Goal: Transaction & Acquisition: Purchase product/service

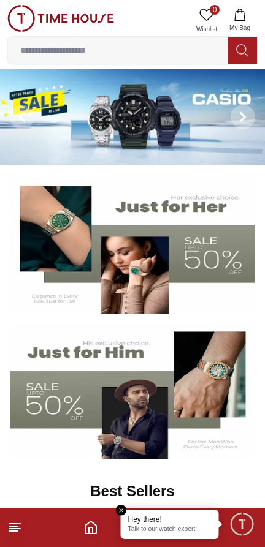
click at [15, 534] on icon at bounding box center [14, 527] width 15 height 15
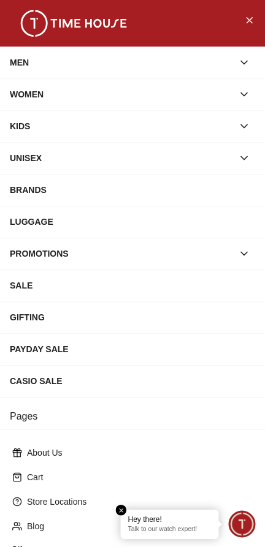
click at [124, 58] on div "MEN" at bounding box center [121, 62] width 223 height 22
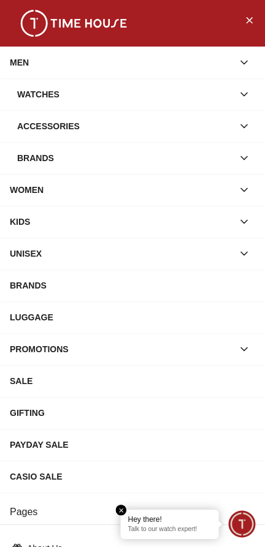
click at [115, 94] on div "Watches" at bounding box center [125, 94] width 216 height 22
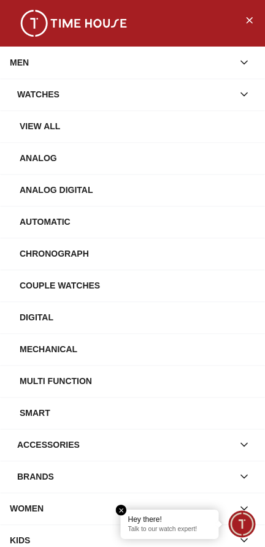
click at [137, 102] on div "Watches" at bounding box center [125, 94] width 216 height 22
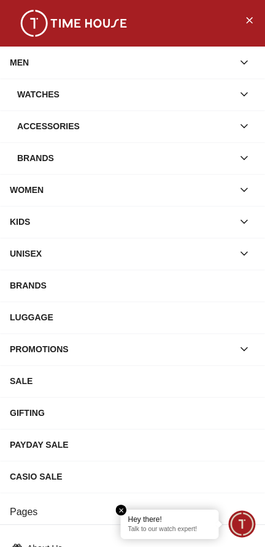
click at [112, 98] on div "Watches" at bounding box center [125, 94] width 216 height 22
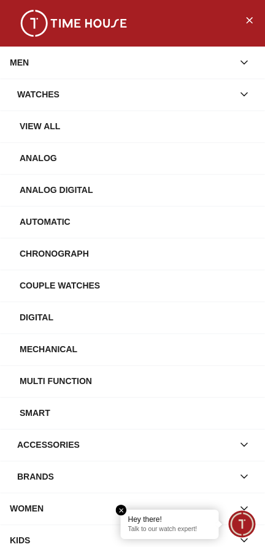
click at [121, 124] on div "View All" at bounding box center [137, 126] width 235 height 22
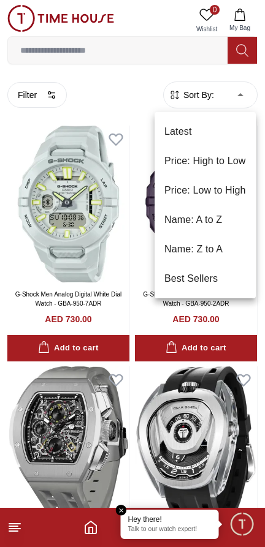
click at [222, 190] on li "Price: Low to High" at bounding box center [204, 190] width 101 height 29
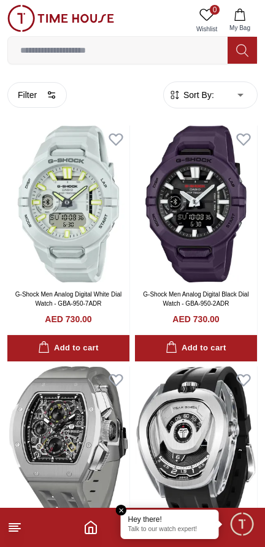
type input "*"
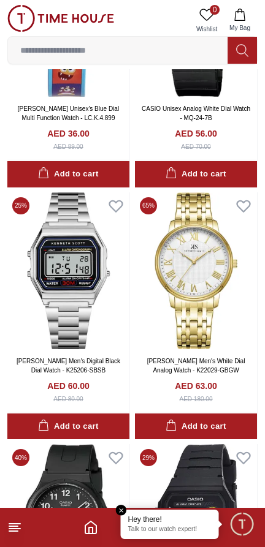
scroll to position [439, 0]
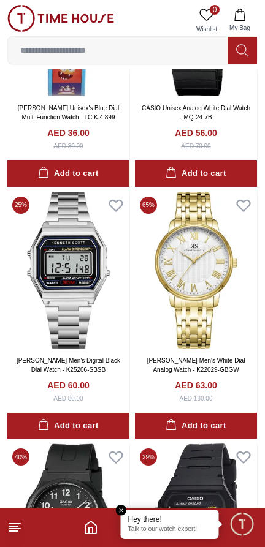
click at [10, 540] on footer at bounding box center [132, 527] width 265 height 39
click at [11, 526] on line at bounding box center [13, 526] width 9 height 0
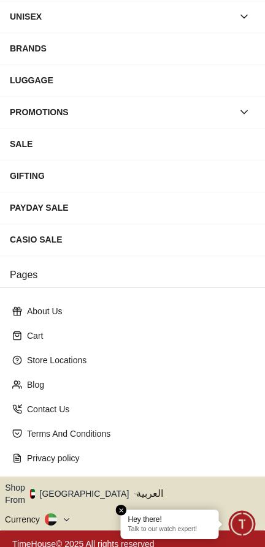
scroll to position [142, 0]
click at [135, 493] on icon "button" at bounding box center [136, 493] width 2 height 1
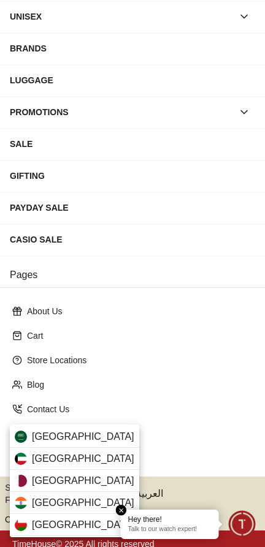
click at [91, 437] on div "[GEOGRAPHIC_DATA]" at bounding box center [74, 437] width 129 height 22
